Goal: Transaction & Acquisition: Obtain resource

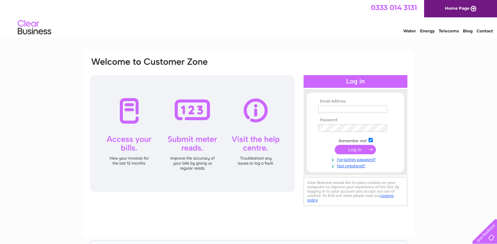
click at [323, 108] on input "text" at bounding box center [352, 109] width 69 height 7
type input "accounts@wmservicesscotland.co.uk"
click at [348, 153] on input "submit" at bounding box center [354, 149] width 41 height 9
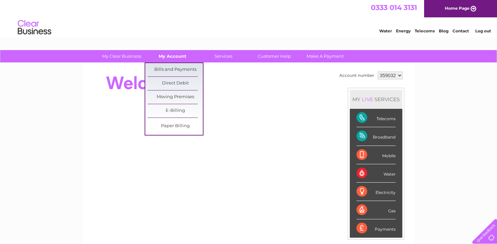
click at [168, 54] on link "My Account" at bounding box center [172, 56] width 55 height 12
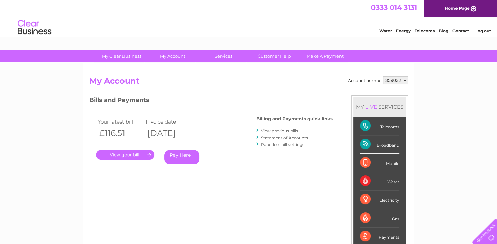
click at [115, 153] on link "." at bounding box center [125, 155] width 58 height 10
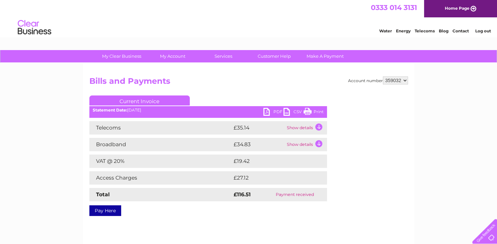
click at [272, 110] on link "PDF" at bounding box center [273, 113] width 20 height 10
